Goal: Find specific page/section: Find specific page/section

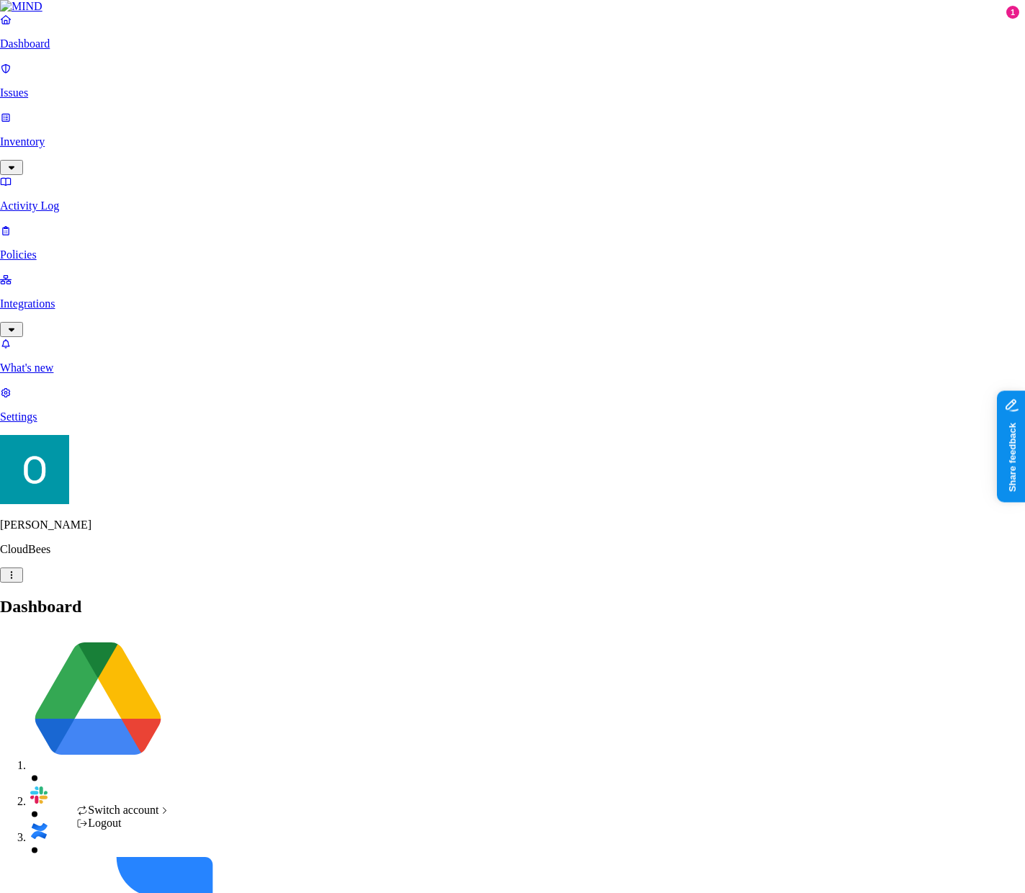
click at [220, 760] on span "ACME" at bounding box center [211, 756] width 33 height 12
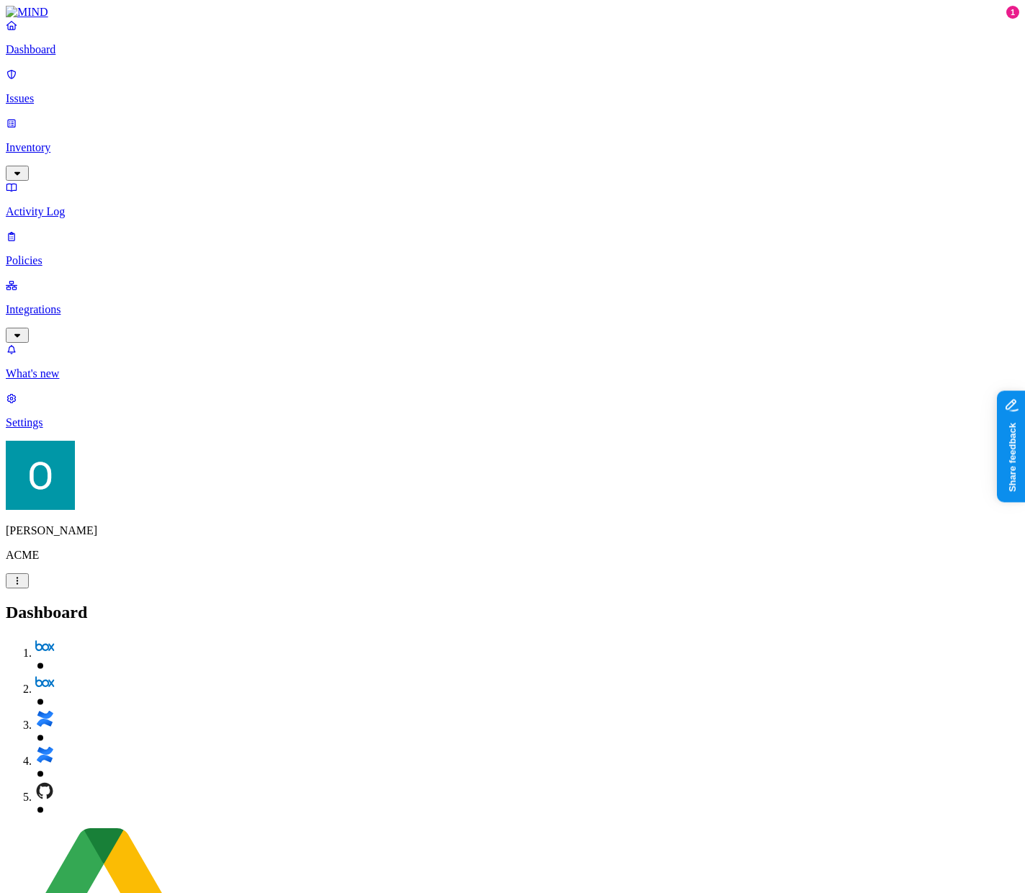
click at [63, 254] on p "Policies" at bounding box center [512, 260] width 1013 height 13
